Goal: Information Seeking & Learning: Learn about a topic

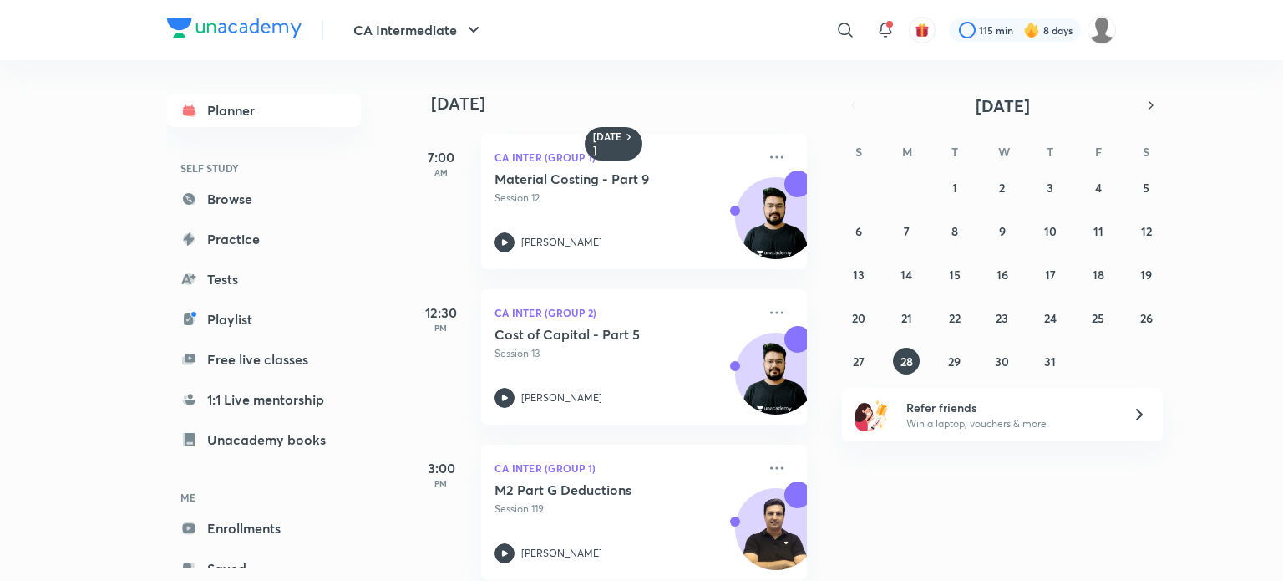
scroll to position [336, 17]
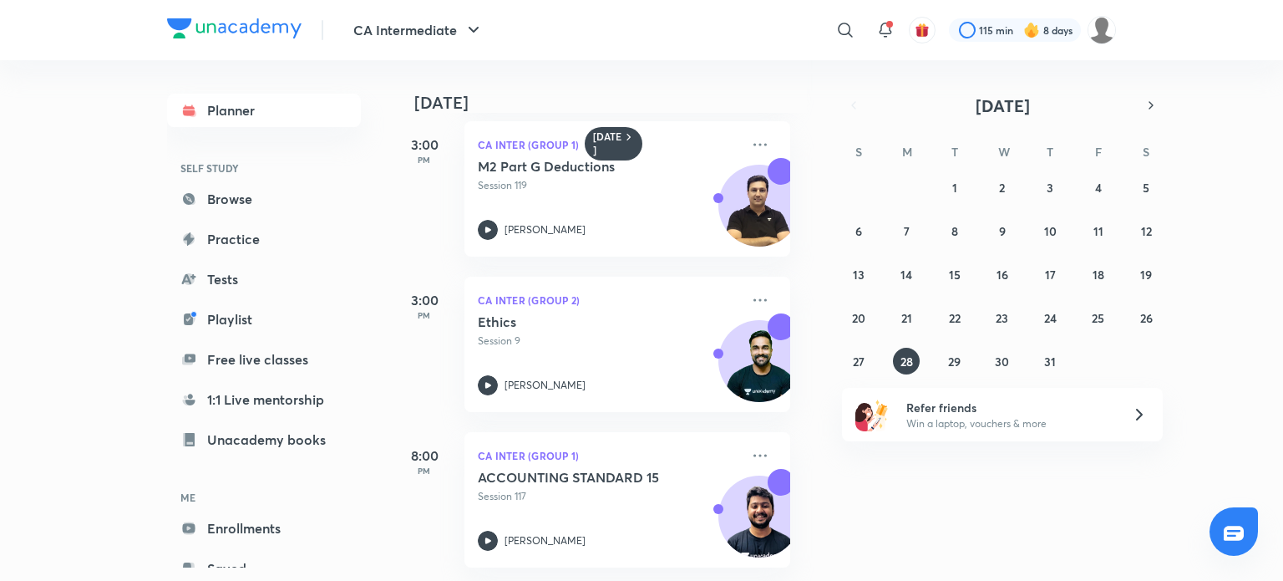
click at [240, 30] on img at bounding box center [234, 28] width 135 height 20
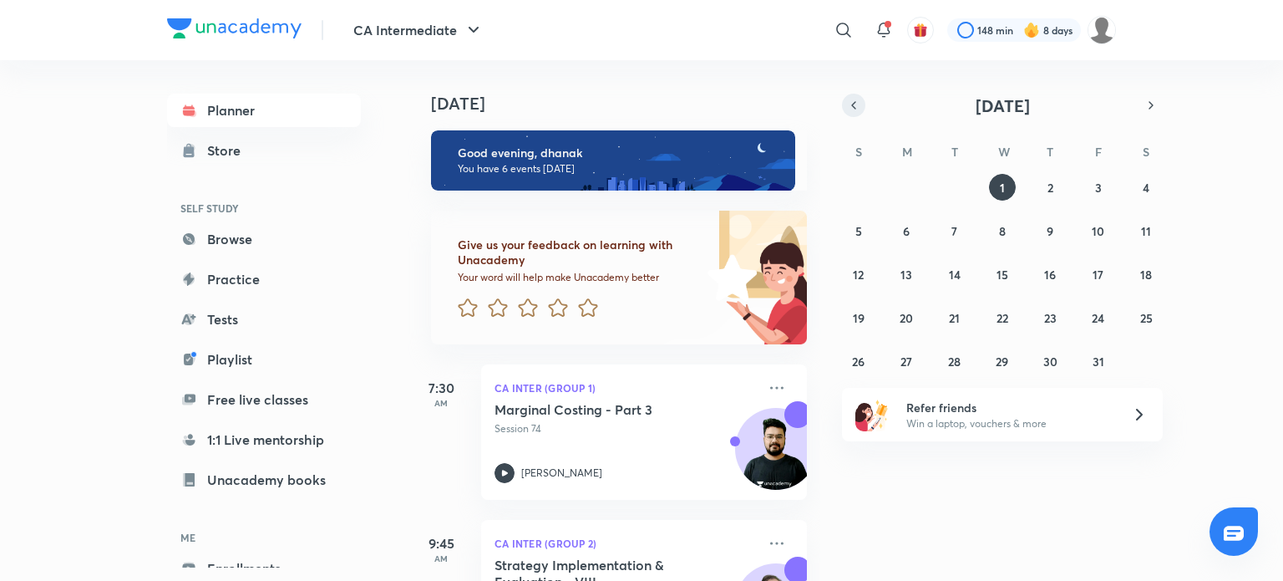
click at [851, 105] on icon "button" at bounding box center [853, 105] width 13 height 15
click at [1003, 192] on abbr "3" at bounding box center [1002, 188] width 7 height 16
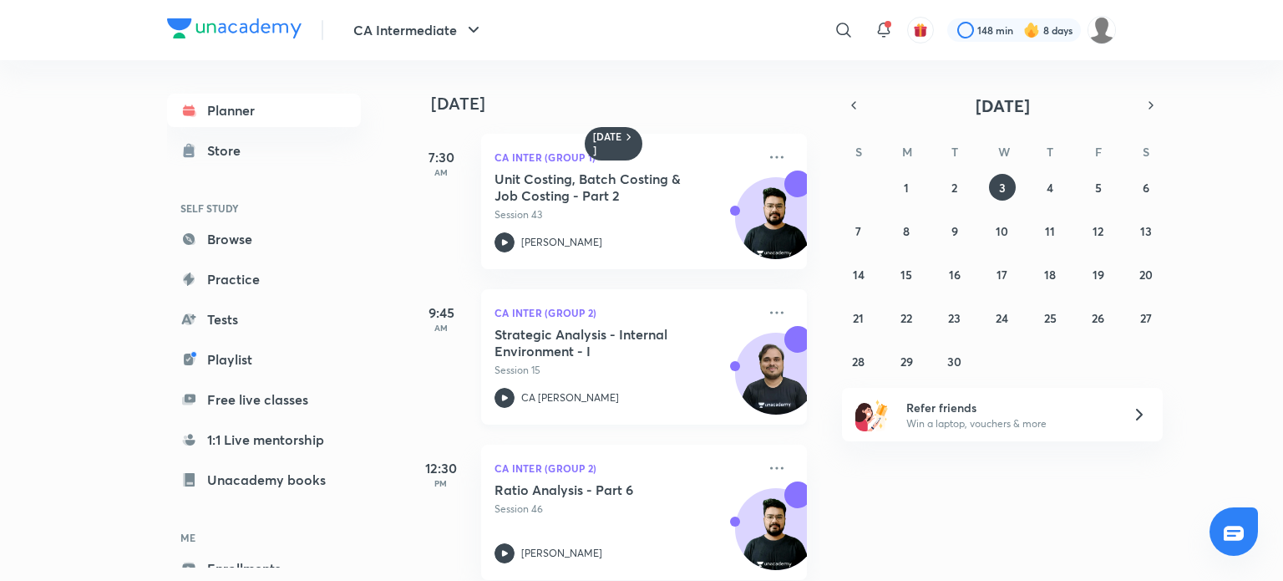
click at [503, 399] on icon at bounding box center [505, 397] width 6 height 6
